Goal: Find specific page/section: Find specific page/section

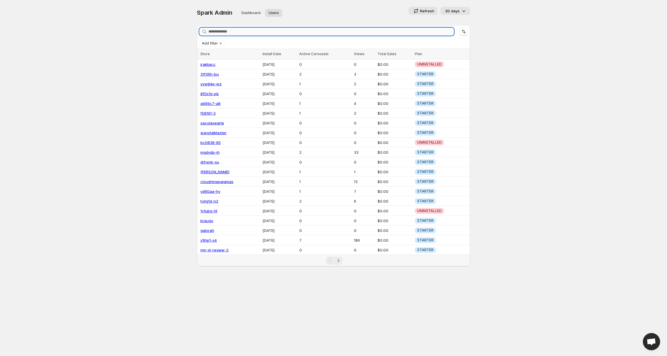
paste input "**********"
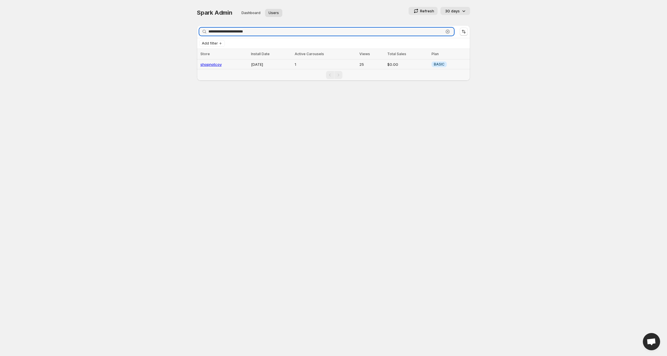
type input "**********"
click at [214, 64] on link "shopnotcoy" at bounding box center [210, 64] width 21 height 5
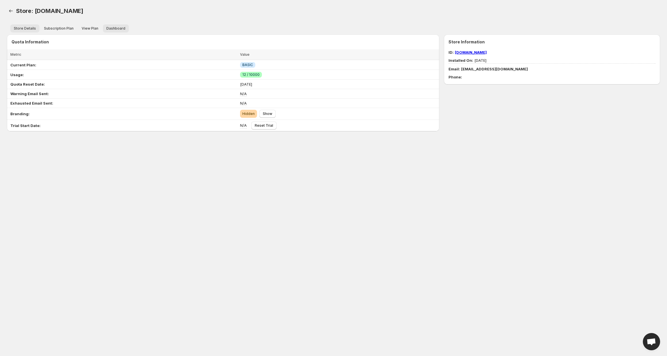
click at [117, 28] on span "Dashboard" at bounding box center [115, 28] width 19 height 5
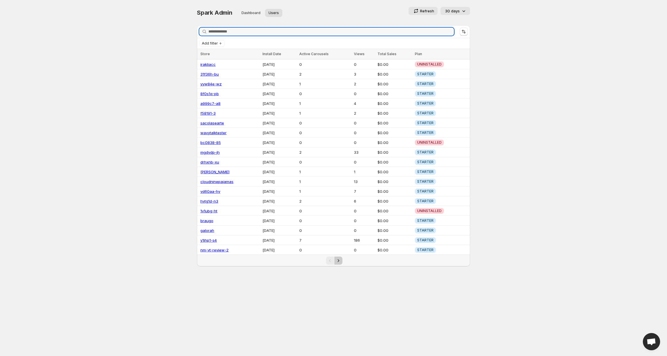
click at [338, 258] on icon "Next" at bounding box center [338, 261] width 6 height 6
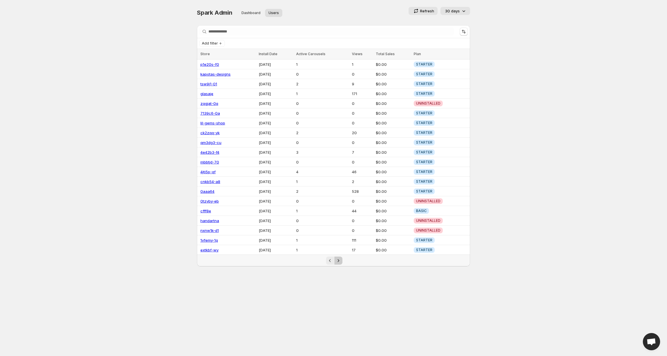
click at [338, 258] on icon "Next" at bounding box center [338, 261] width 6 height 6
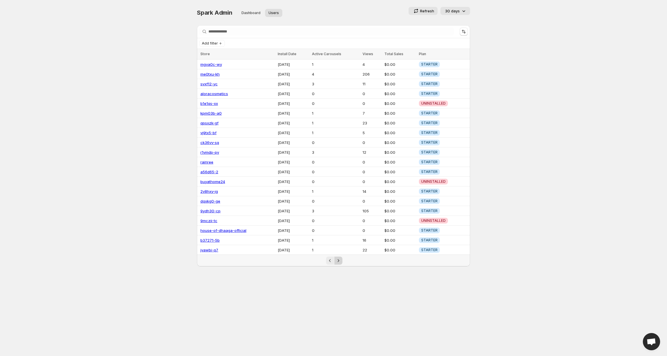
click at [340, 258] on icon "Next" at bounding box center [338, 261] width 6 height 6
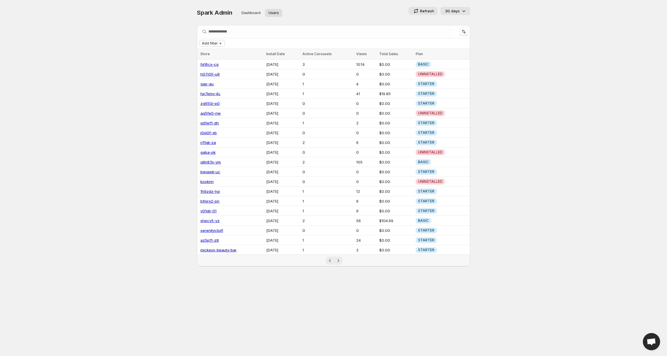
click at [213, 44] on span "Add filter" at bounding box center [210, 43] width 16 height 5
click at [214, 53] on span "Subscription Plan" at bounding box center [211, 55] width 31 height 5
click at [225, 76] on label "ADVANCED" at bounding box center [217, 80] width 28 height 8
click at [224, 82] on span "ADVANCED" at bounding box center [220, 80] width 20 height 5
